Goal: Information Seeking & Learning: Learn about a topic

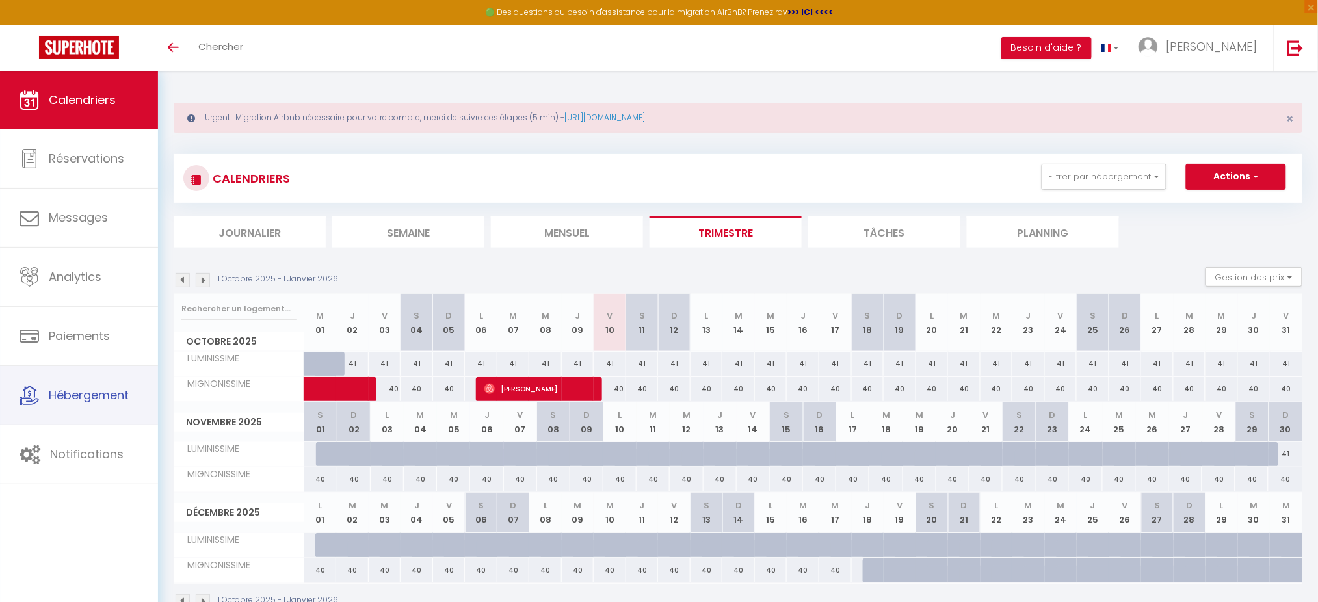
click at [75, 399] on span "Hébergement" at bounding box center [89, 395] width 80 height 16
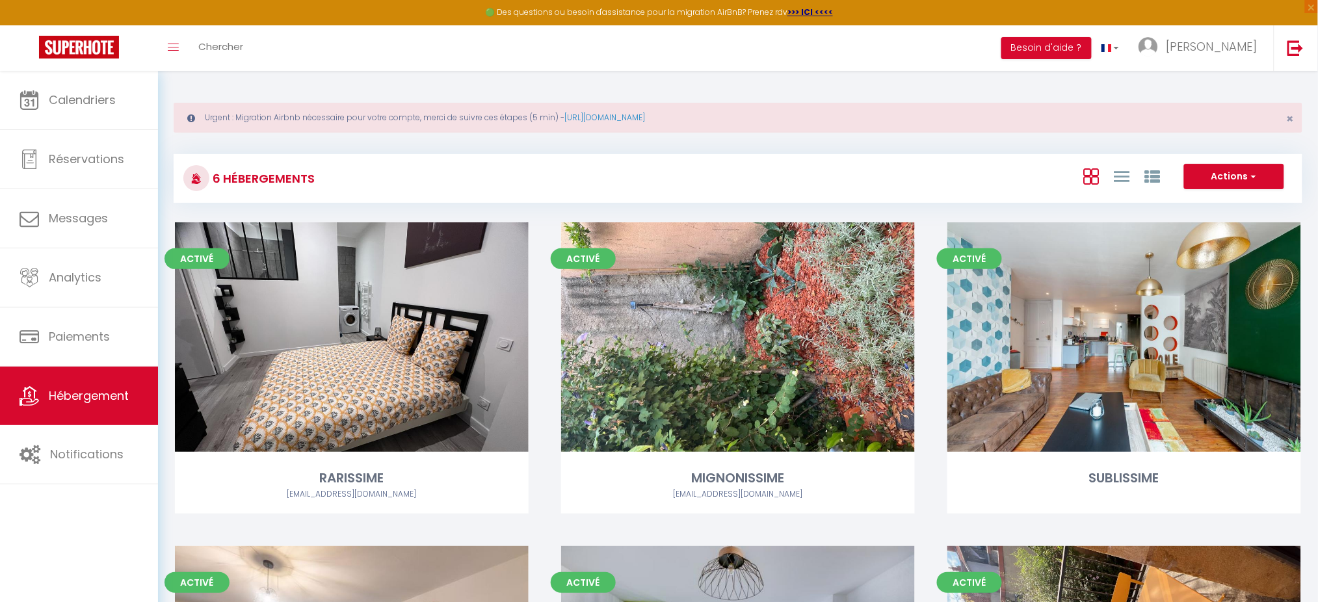
click at [75, 529] on div "Calendriers Réservations Messages Analytics Paiements Hébergement Notifications" at bounding box center [79, 350] width 158 height 559
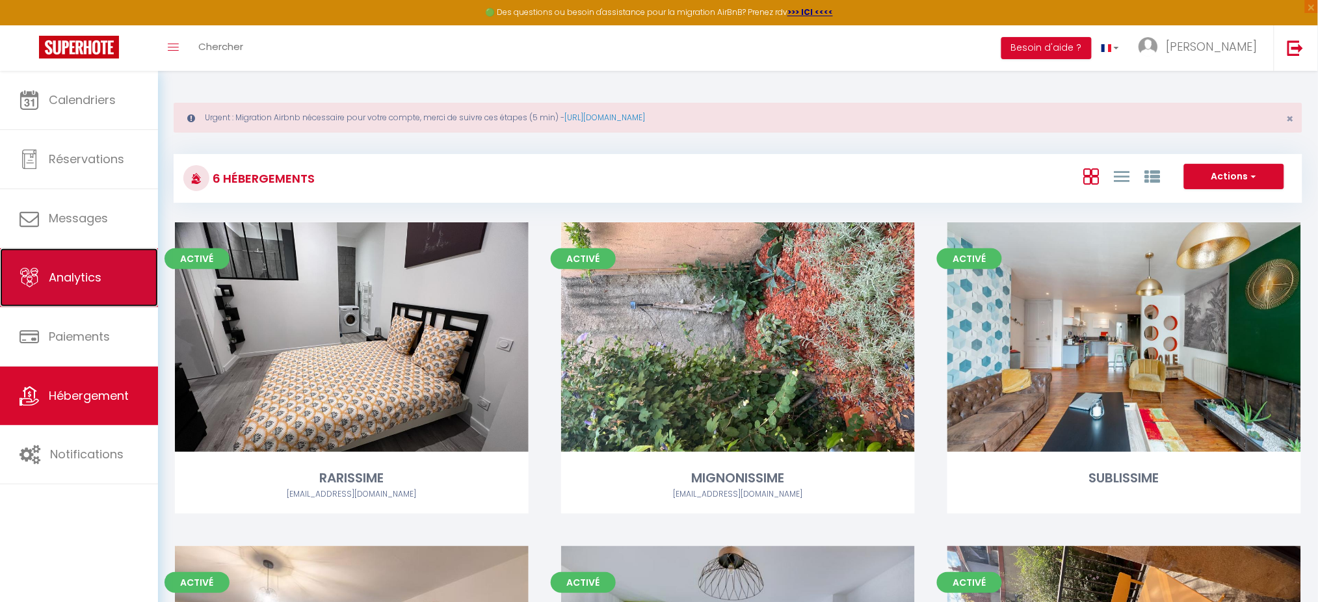
click at [51, 270] on span "Analytics" at bounding box center [75, 277] width 53 height 16
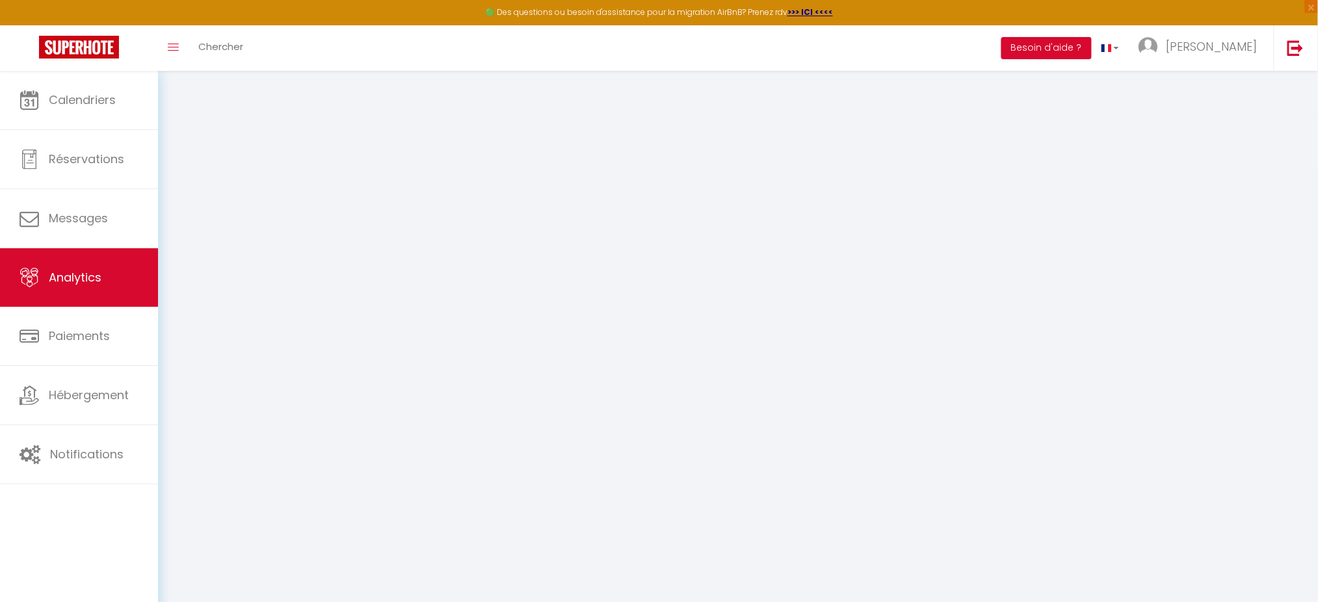
select select "2025"
select select "10"
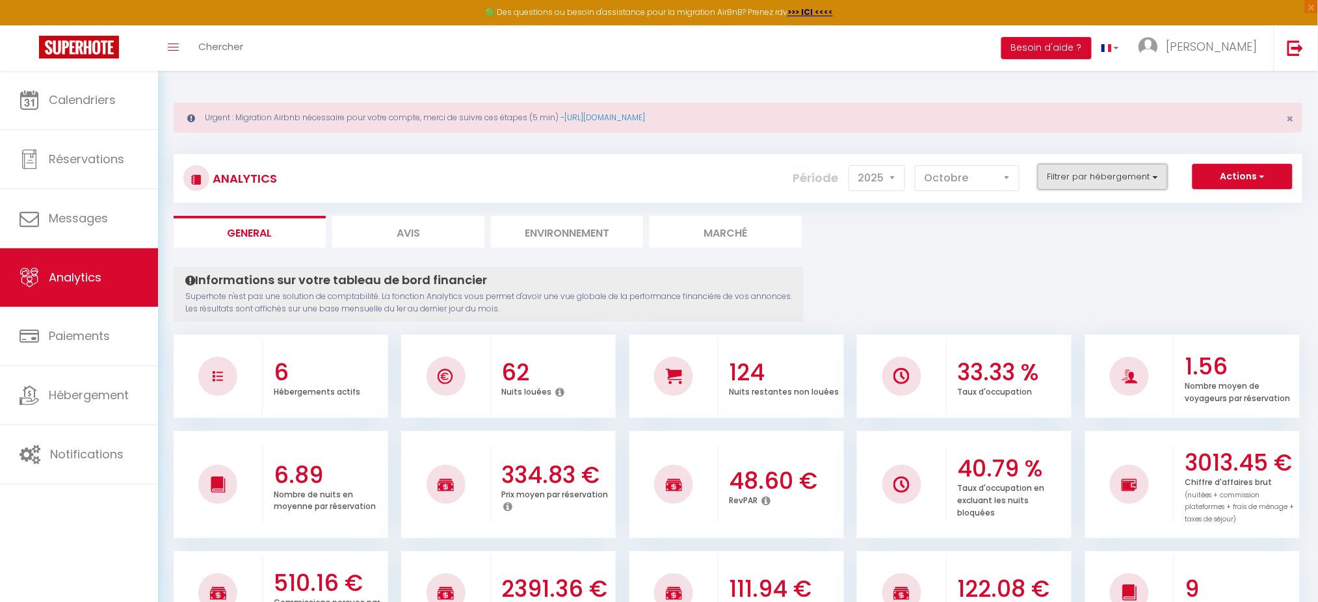
click at [1128, 185] on button "Filtrer par hébergement" at bounding box center [1103, 177] width 130 height 26
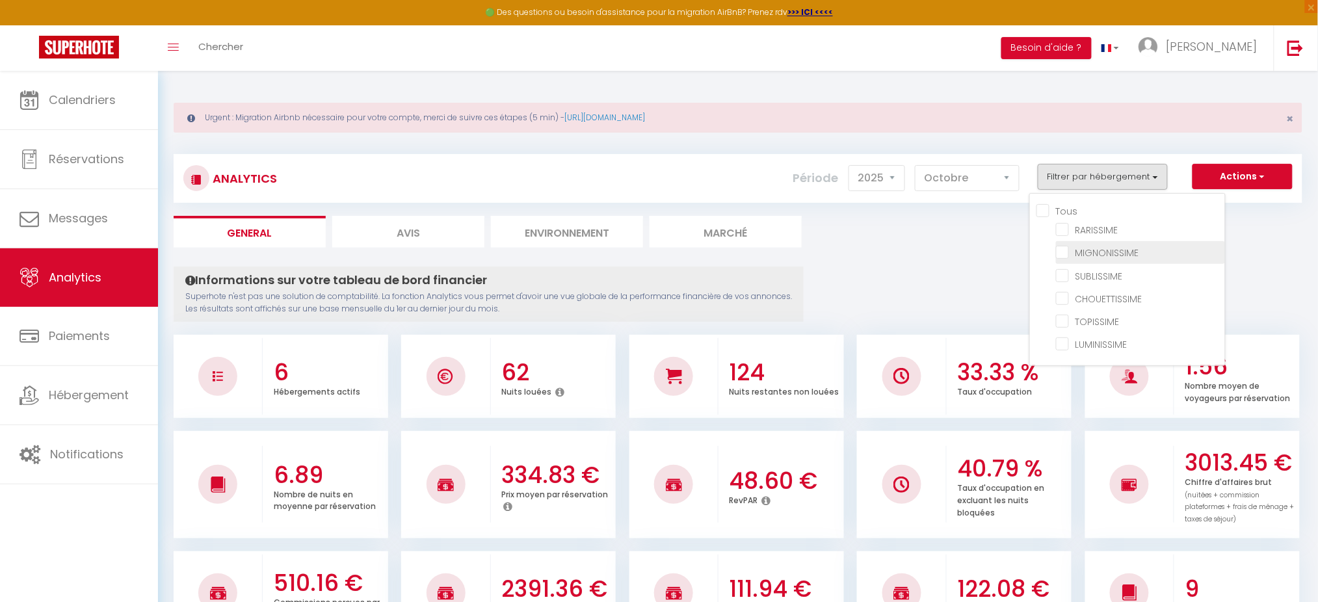
click at [1068, 250] on input "checkbox" at bounding box center [1140, 251] width 169 height 13
checkbox input "true"
checkbox input "false"
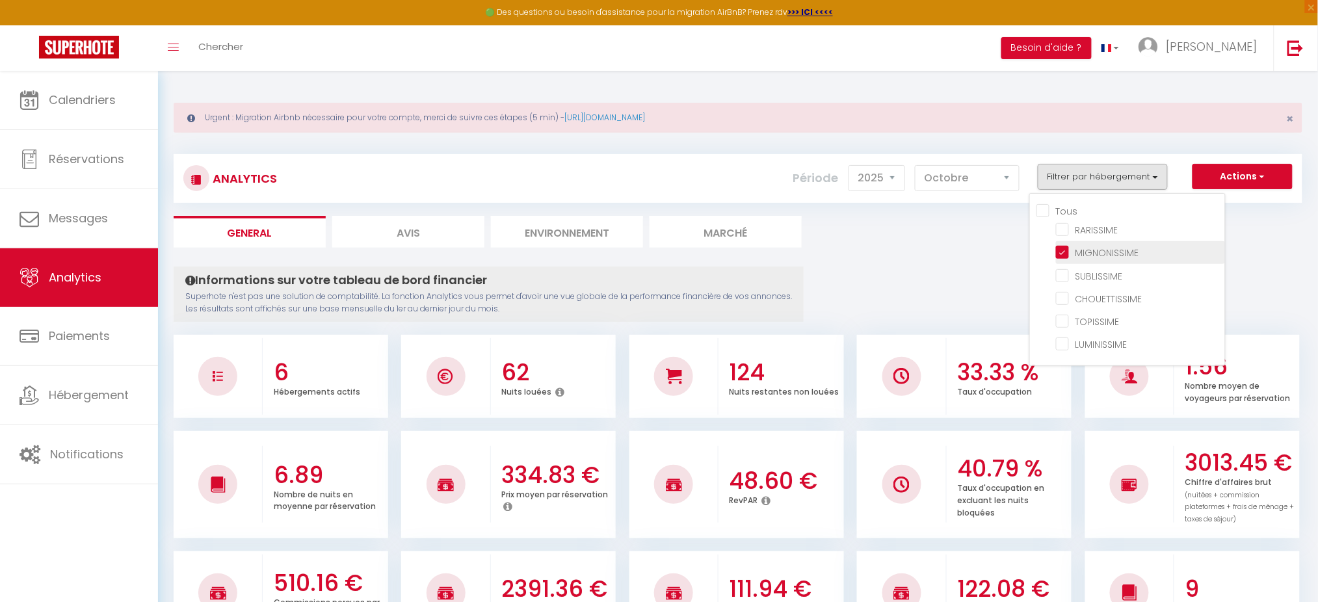
checkbox input "false"
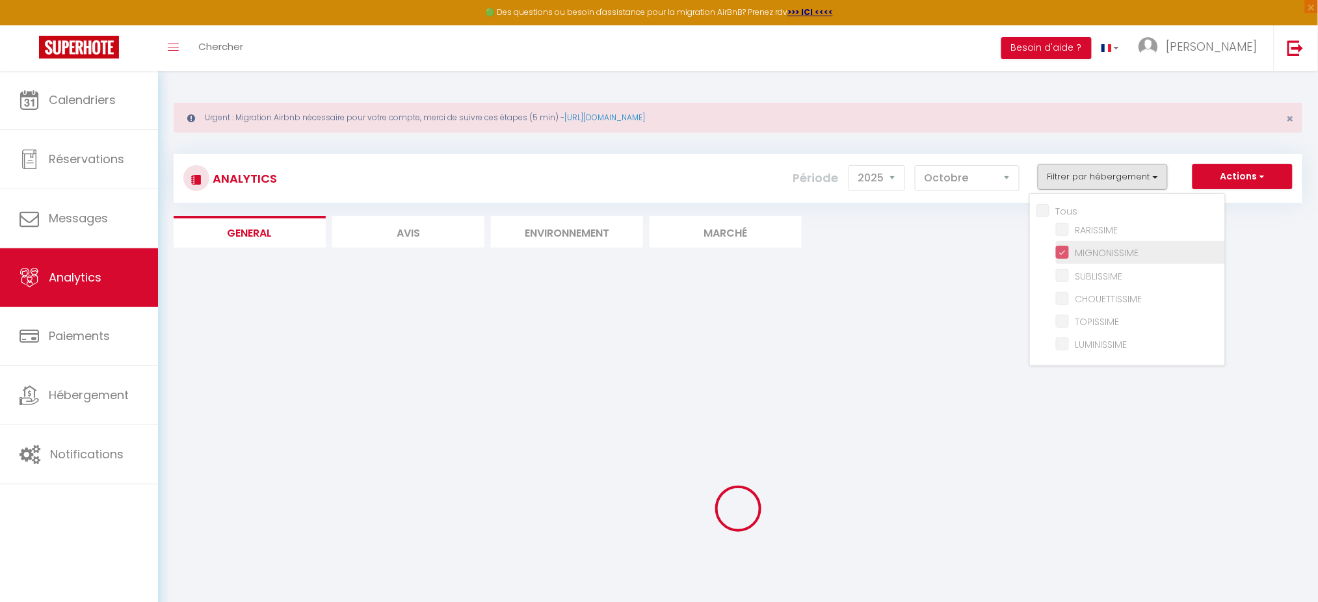
checkbox input "false"
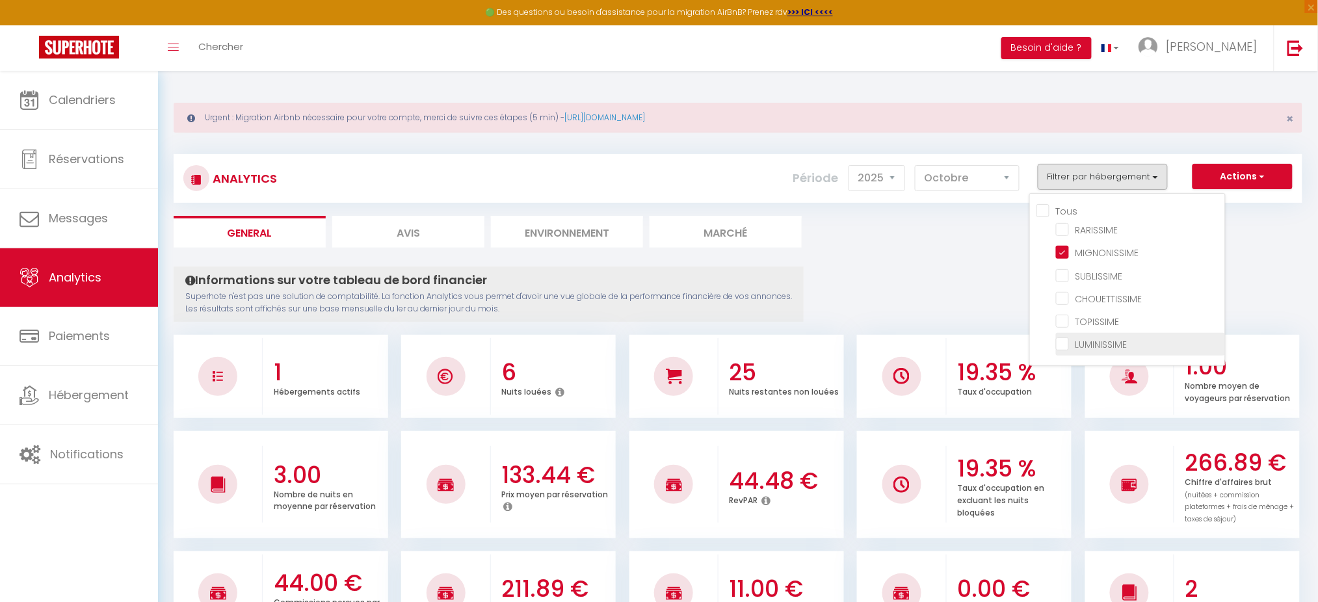
click at [1062, 339] on input "checkbox" at bounding box center [1140, 343] width 169 height 13
checkbox input "true"
checkbox input "false"
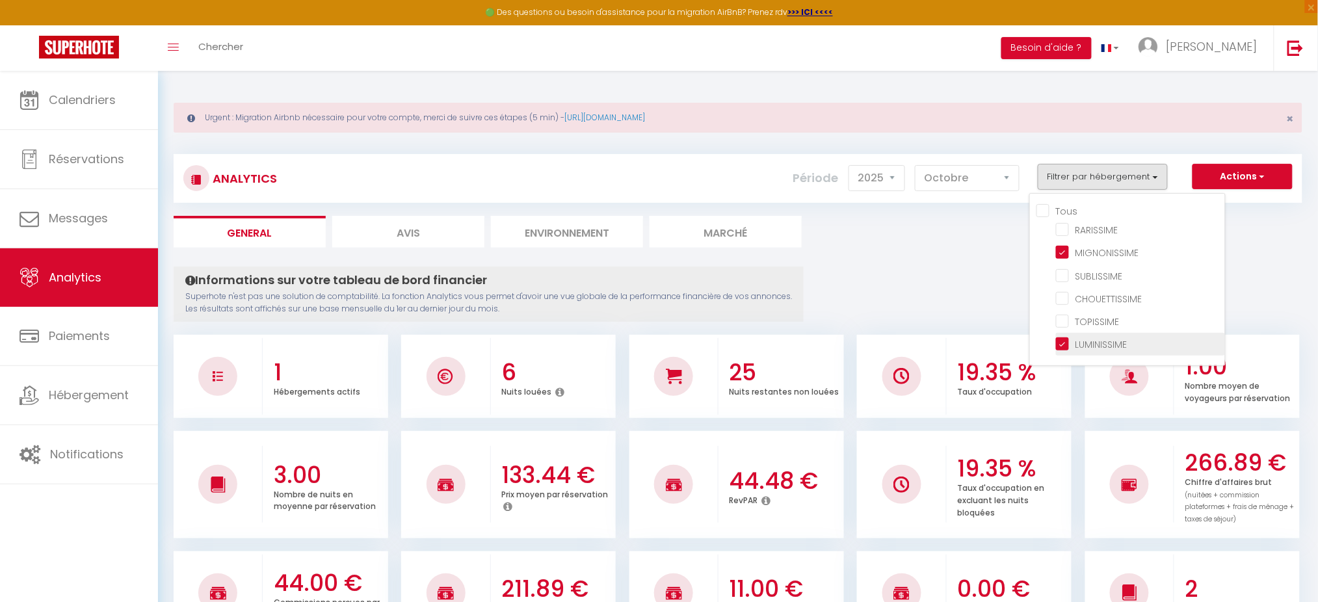
checkbox input "false"
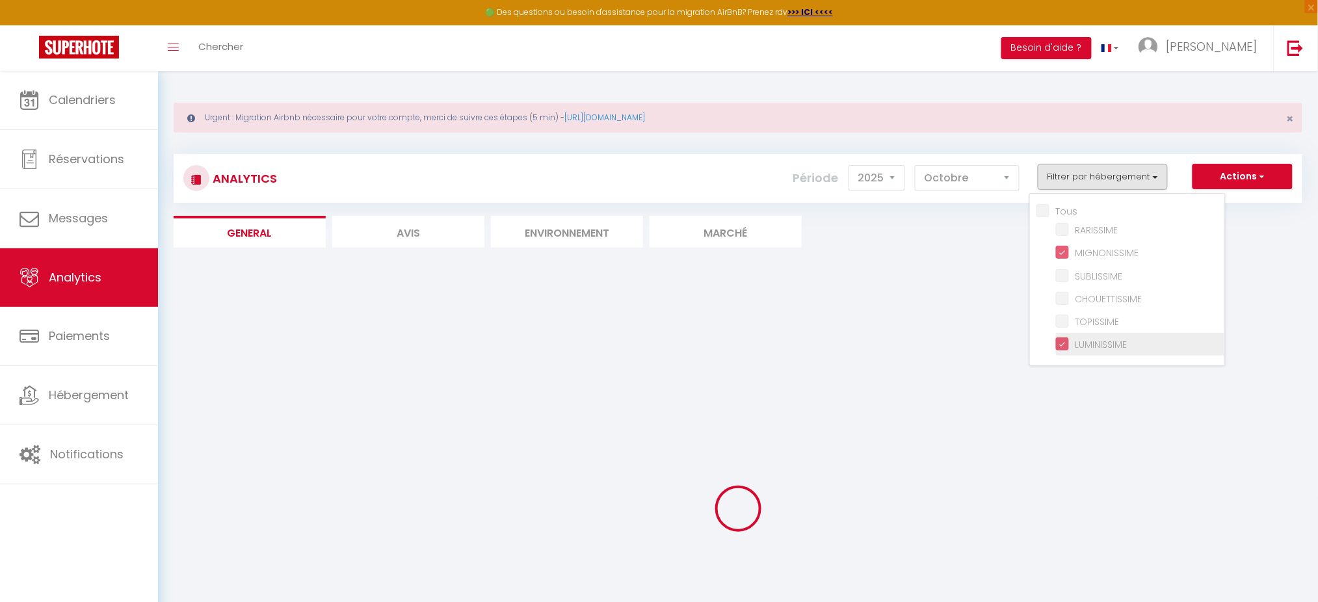
checkbox input "false"
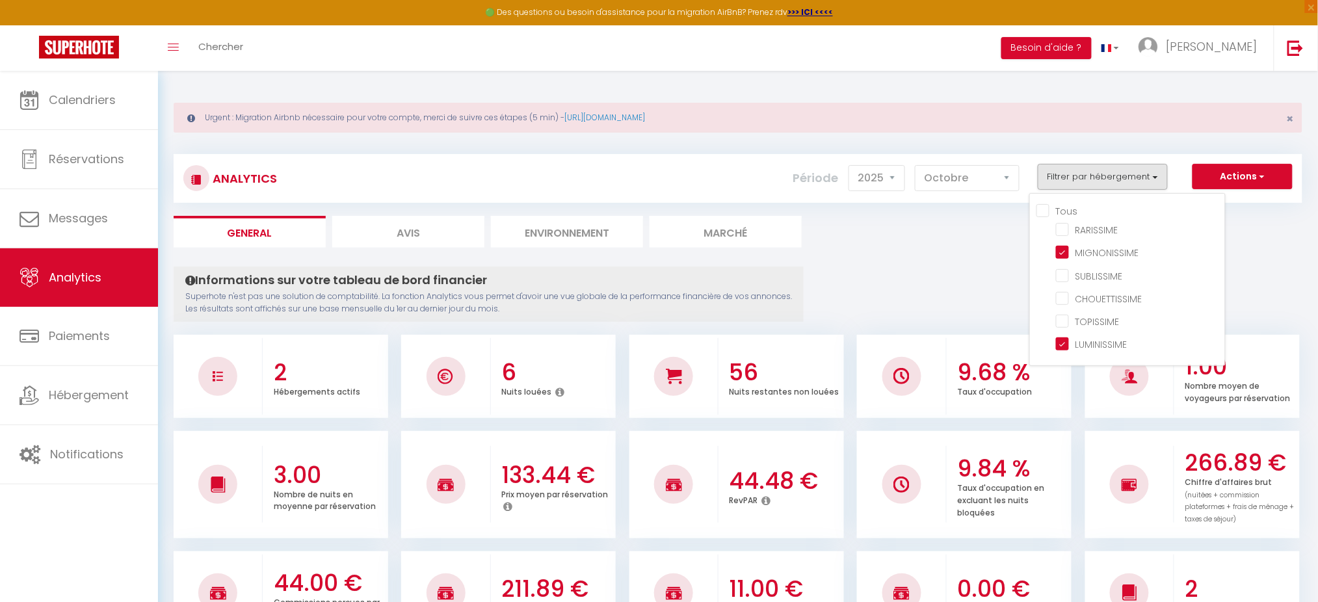
click at [1281, 228] on ul "General Avis Environnement Marché" at bounding box center [738, 232] width 1129 height 32
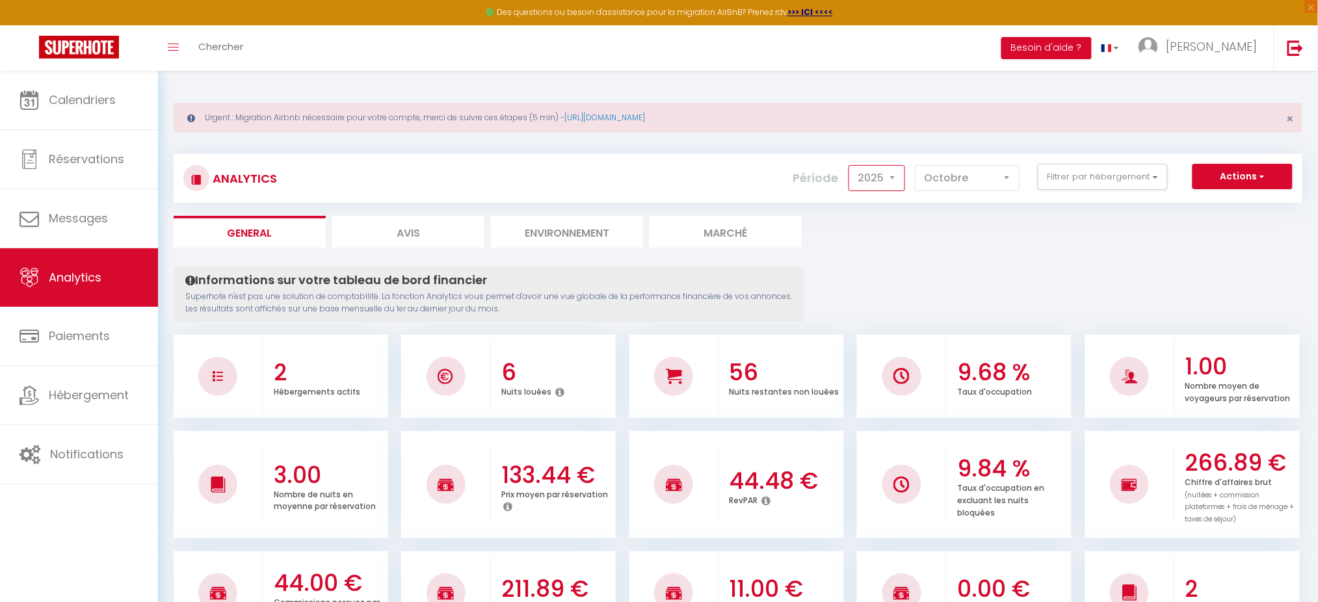
click at [889, 178] on select "2014 2015 2016 2017 2018 2019 2020 2021 2022 2023 2024 2025 2026 2027" at bounding box center [877, 178] width 57 height 26
click at [853, 165] on select "2014 2015 2016 2017 2018 2019 2020 2021 2022 2023 2024 2025 2026 2027" at bounding box center [877, 178] width 57 height 26
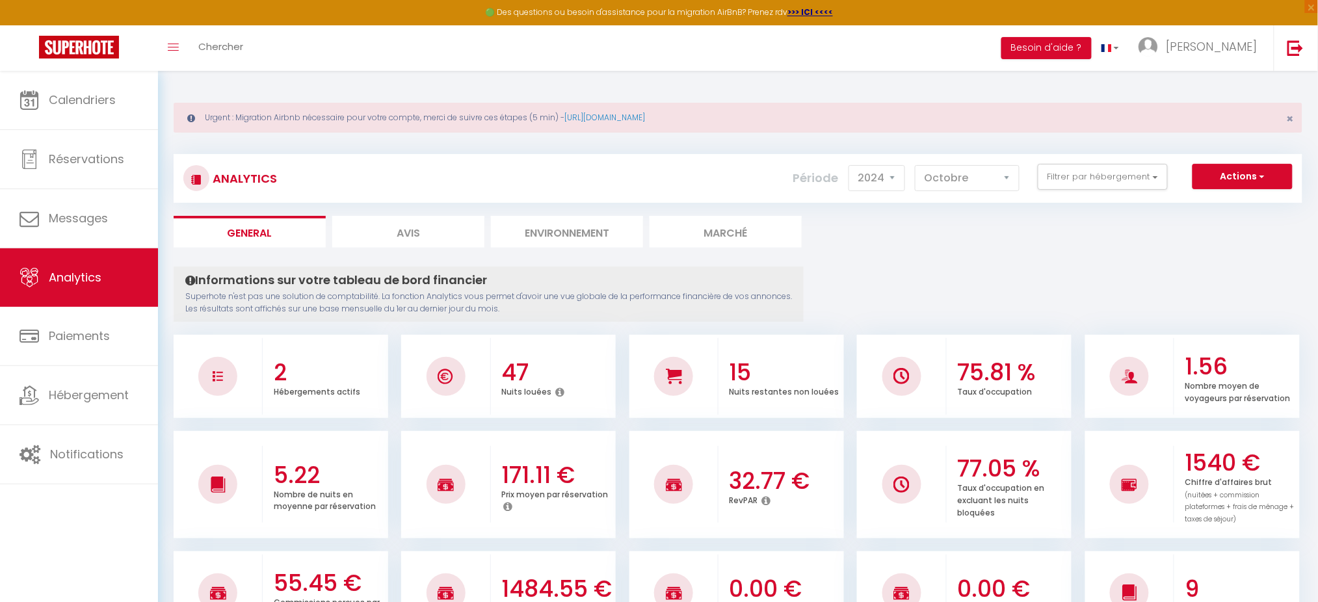
click at [890, 183] on select "2014 2015 2016 2017 2018 2019 2020 2021 2022 2023 2024 2025 2026 2027" at bounding box center [877, 178] width 57 height 26
select select "2025"
click at [853, 165] on select "2014 2015 2016 2017 2018 2019 2020 2021 2022 2023 2024 2025 2026 2027" at bounding box center [877, 178] width 57 height 26
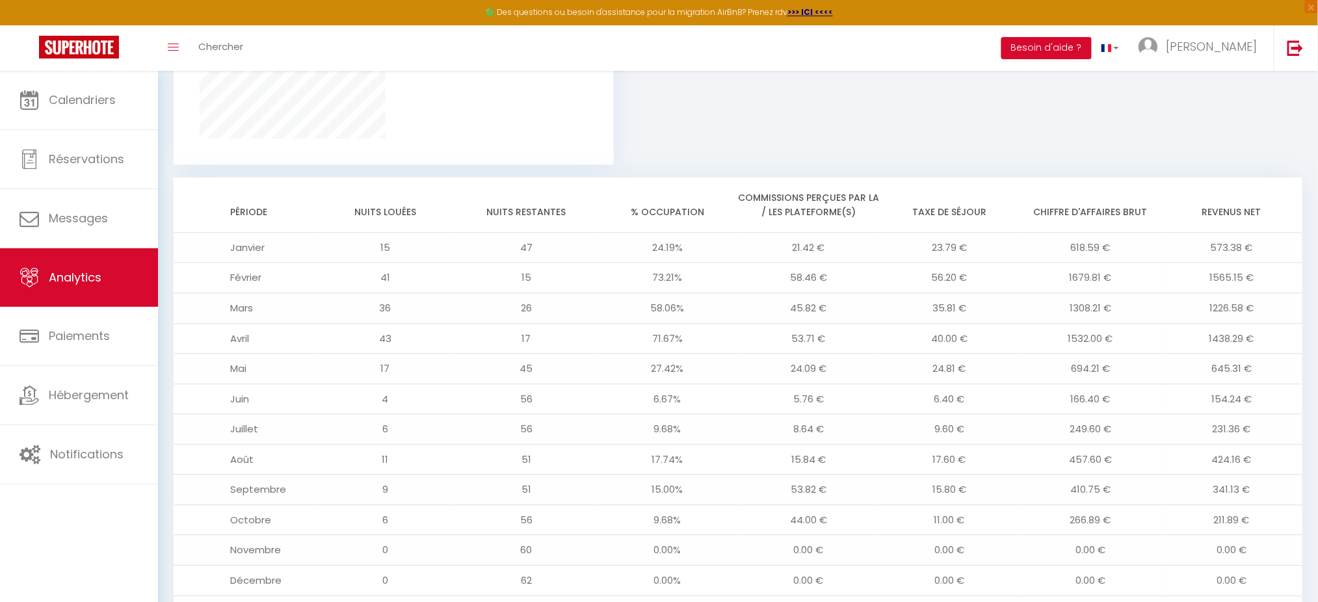
scroll to position [998, 0]
